Goal: Book appointment/travel/reservation

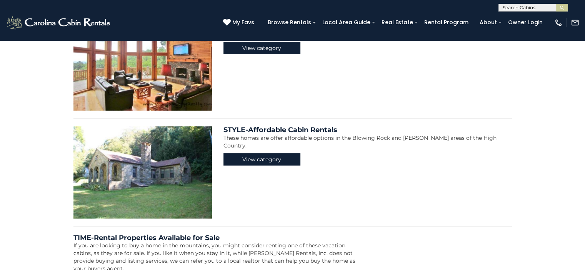
scroll to position [3049, 0]
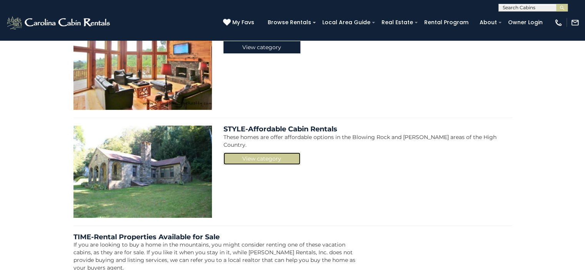
click at [269, 153] on link "View category" at bounding box center [261, 159] width 77 height 12
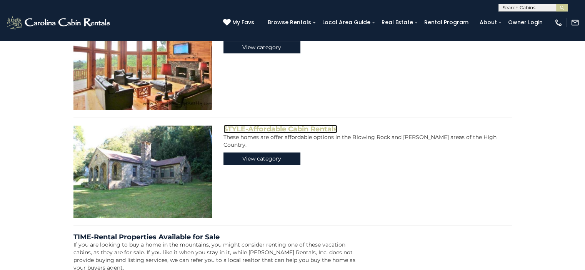
click at [268, 125] on link "STYLE-Affordable Cabin Rentals" at bounding box center [280, 129] width 114 height 8
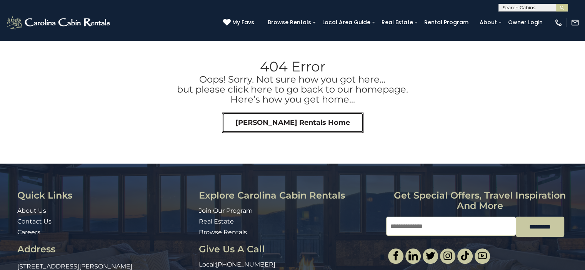
click at [291, 123] on link "Carolina Cabin Rentals Home" at bounding box center [292, 123] width 141 height 21
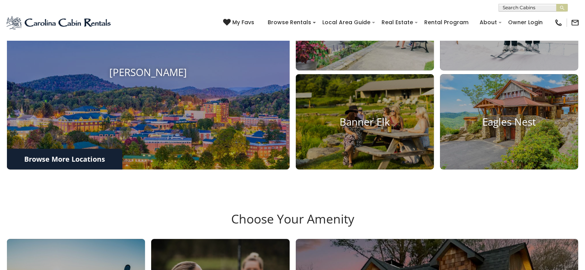
scroll to position [364, 0]
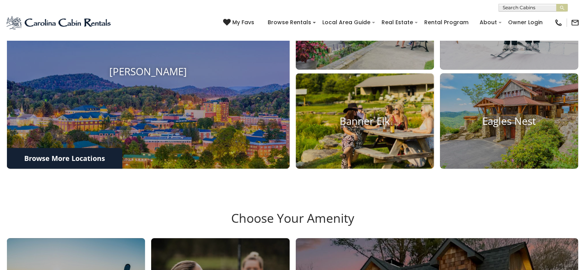
click at [377, 127] on h4 "Banner Elk" at bounding box center [365, 121] width 138 height 12
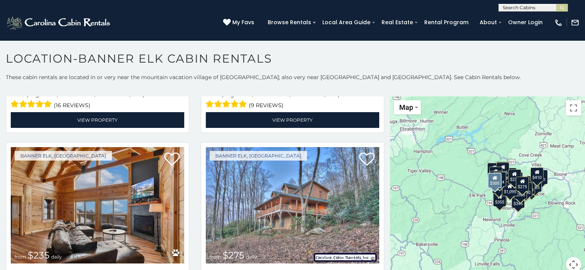
scroll to position [899, 0]
